Goal: Task Accomplishment & Management: Use online tool/utility

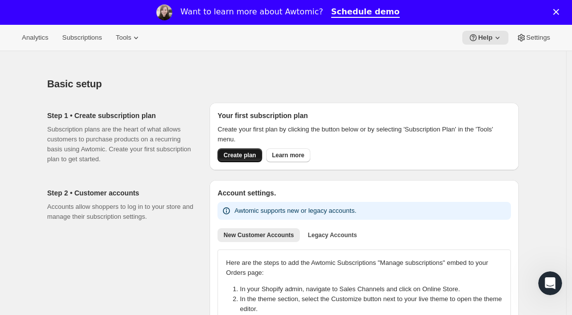
click at [235, 157] on span "Create plan" at bounding box center [239, 155] width 32 height 8
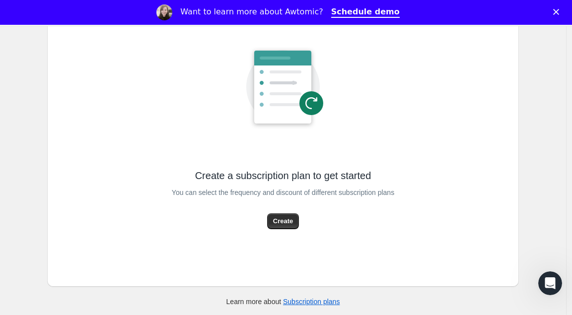
scroll to position [118, 0]
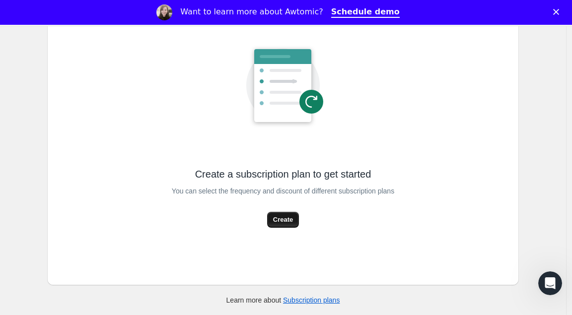
click at [278, 224] on span "Create" at bounding box center [283, 220] width 20 height 10
select select "WEEK"
select select "MONTH"
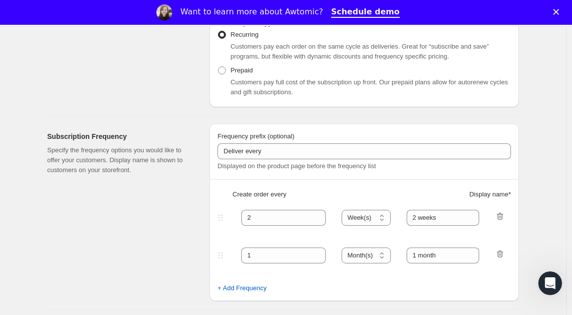
scroll to position [238, 0]
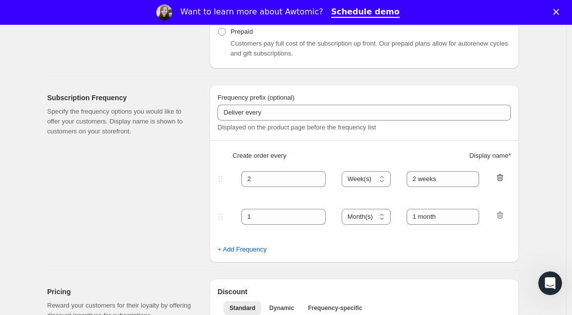
click at [499, 178] on icon "button" at bounding box center [500, 178] width 10 height 10
type input "1"
select select "MONTH"
type input "1 month"
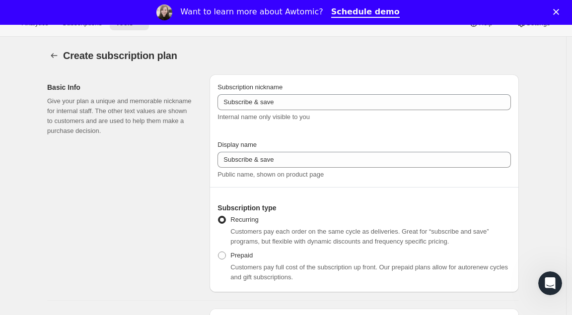
scroll to position [0, 0]
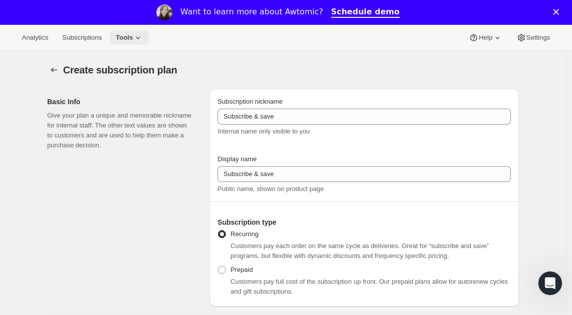
click at [133, 41] on span "Tools" at bounding box center [124, 38] width 17 height 8
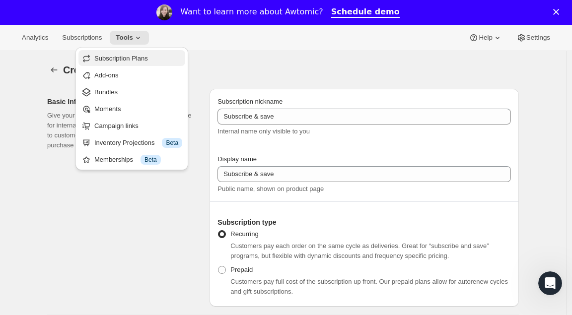
click at [141, 61] on span "Subscription Plans" at bounding box center [121, 58] width 54 height 7
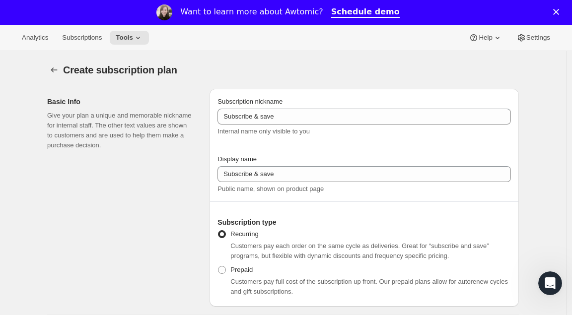
type input "2"
select select "WEEK"
type input "2 weeks"
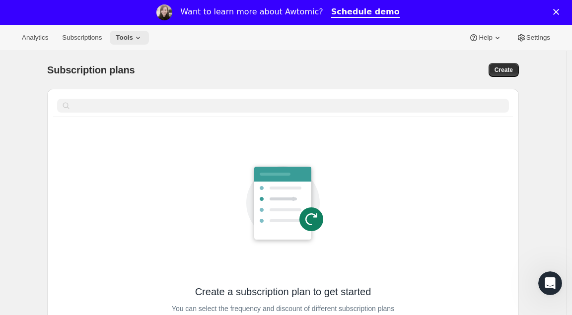
click at [133, 39] on span "Tools" at bounding box center [124, 38] width 17 height 8
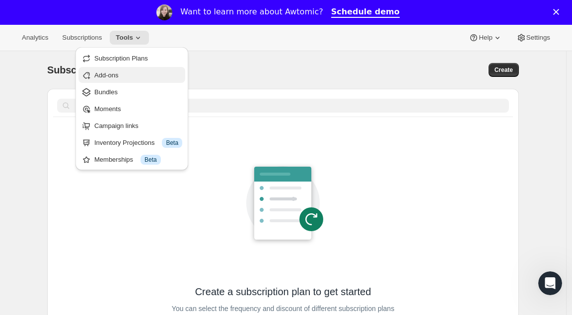
click at [129, 73] on span "Add-ons" at bounding box center [138, 75] width 88 height 10
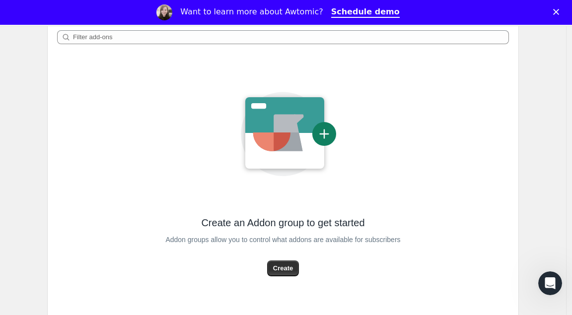
scroll to position [99, 0]
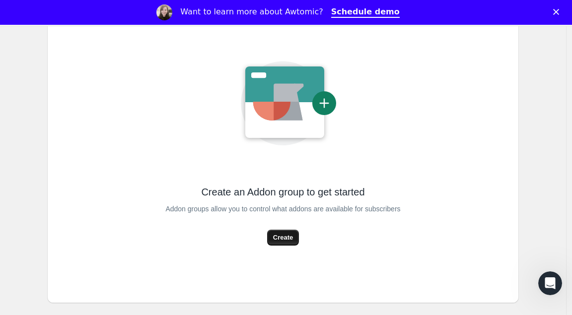
click at [288, 236] on span "Create" at bounding box center [283, 238] width 20 height 10
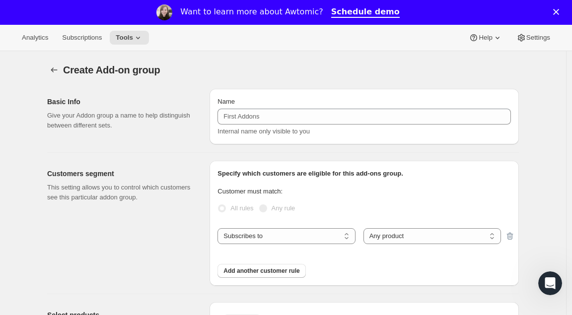
click at [543, 24] on div "Want to learn more about Awtomic? Schedule demo" at bounding box center [286, 12] width 572 height 25
click at [535, 39] on span "Settings" at bounding box center [538, 38] width 24 height 8
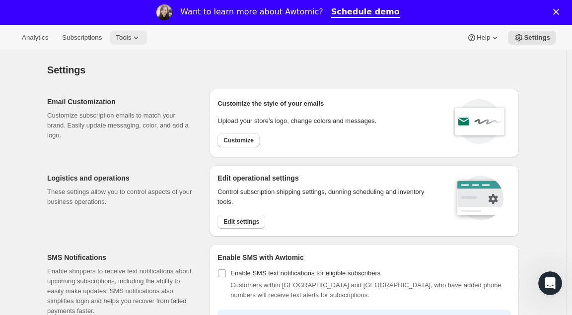
click at [129, 40] on span "Tools" at bounding box center [123, 38] width 15 height 8
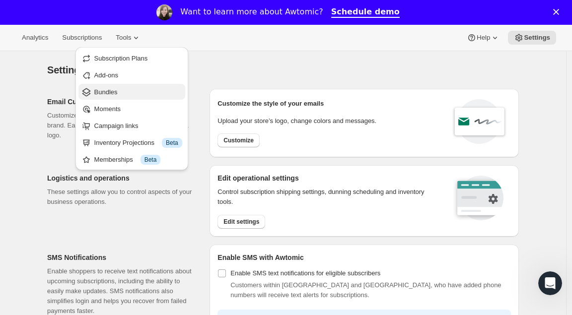
click at [120, 85] on button "Bundles" at bounding box center [131, 92] width 107 height 16
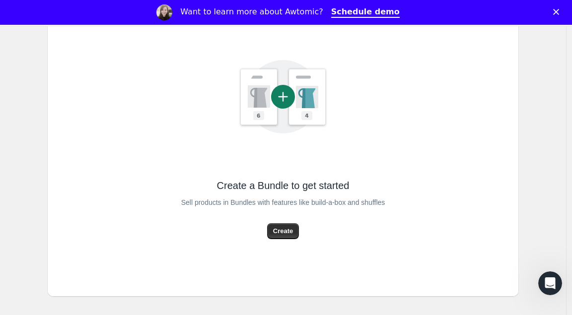
scroll to position [179, 0]
click at [283, 224] on button "Create" at bounding box center [283, 231] width 32 height 16
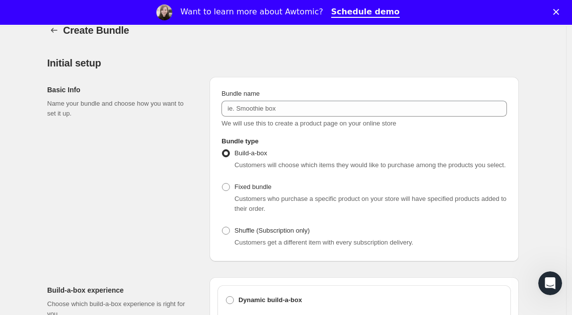
scroll to position [60, 0]
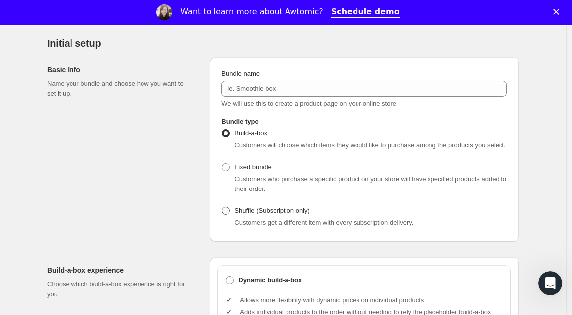
click at [245, 214] on span "Shuffle (Subscription only)" at bounding box center [271, 210] width 75 height 7
click at [222, 207] on input "Shuffle (Subscription only)" at bounding box center [222, 207] width 0 height 0
radio input "true"
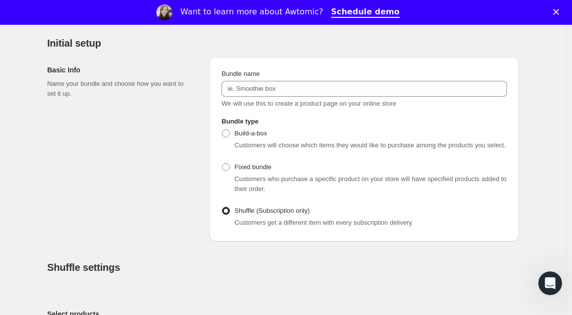
click at [222, 130] on input "Build-a-box" at bounding box center [222, 130] width 0 height 0
radio input "true"
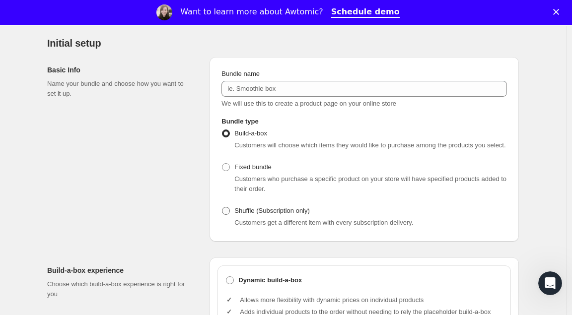
click at [245, 214] on span "Shuffle (Subscription only)" at bounding box center [271, 210] width 75 height 7
click at [222, 207] on input "Shuffle (Subscription only)" at bounding box center [222, 207] width 0 height 0
radio input "true"
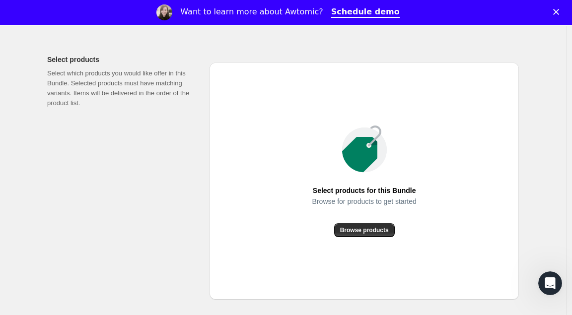
scroll to position [318, 0]
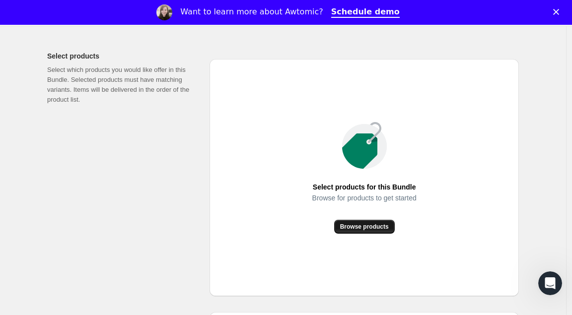
click at [366, 231] on span "Browse products" at bounding box center [364, 227] width 49 height 8
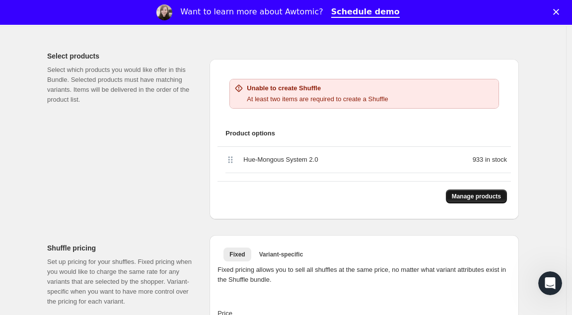
click at [468, 201] on span "Manage products" at bounding box center [476, 197] width 49 height 8
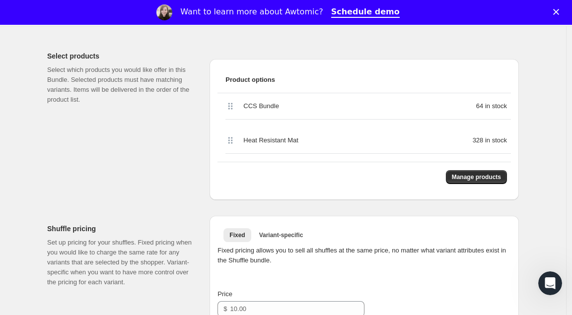
click at [430, 132] on div "CCS Bundle 64 in stock Heat Resistant Mat 328 in stock" at bounding box center [363, 123] width 293 height 61
click at [434, 111] on div "64 in stock" at bounding box center [445, 106] width 132 height 10
click at [420, 145] on div "328 in stock" at bounding box center [445, 140] width 132 height 10
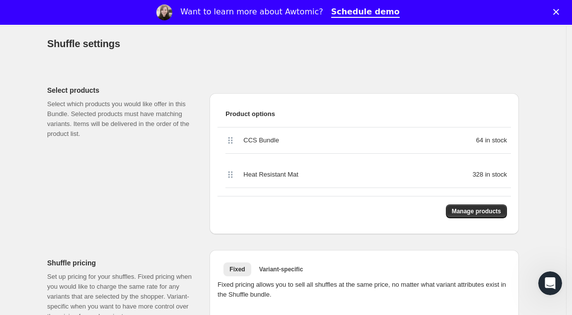
scroll to position [282, 0]
click at [482, 216] on span "Manage products" at bounding box center [476, 212] width 49 height 8
